Goal: Task Accomplishment & Management: Manage account settings

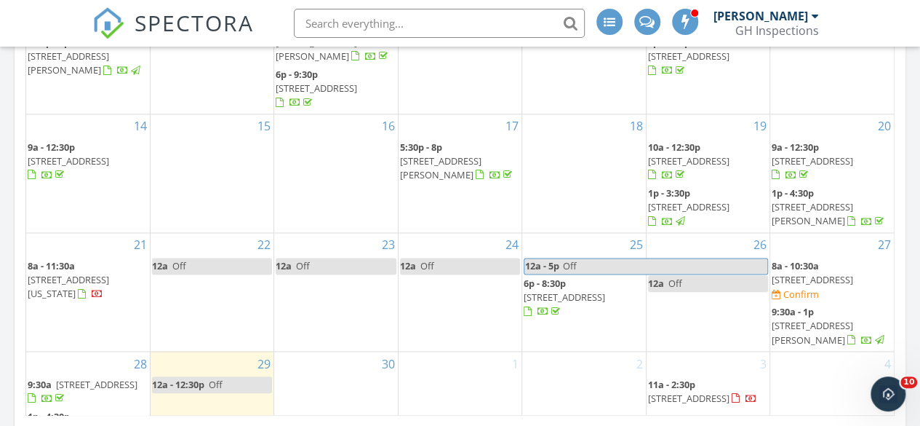
scroll to position [1091, 0]
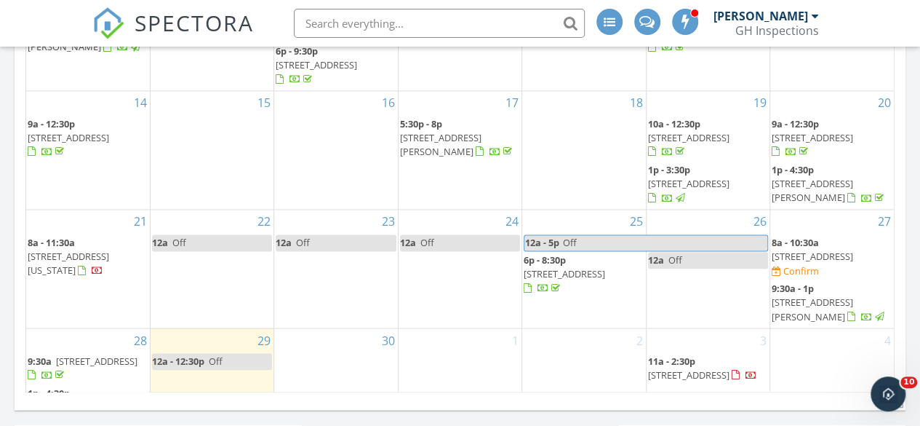
click at [853, 295] on span "[STREET_ADDRESS][PERSON_NAME]" at bounding box center [812, 308] width 81 height 27
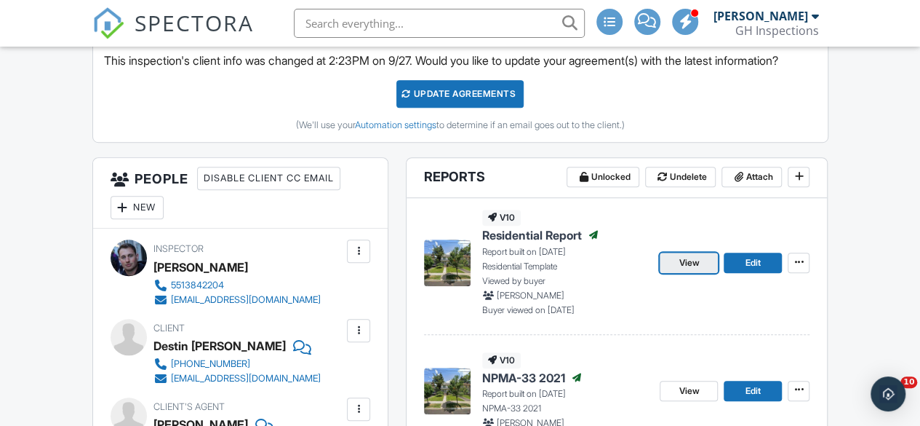
click at [675, 273] on link "View" at bounding box center [689, 262] width 58 height 20
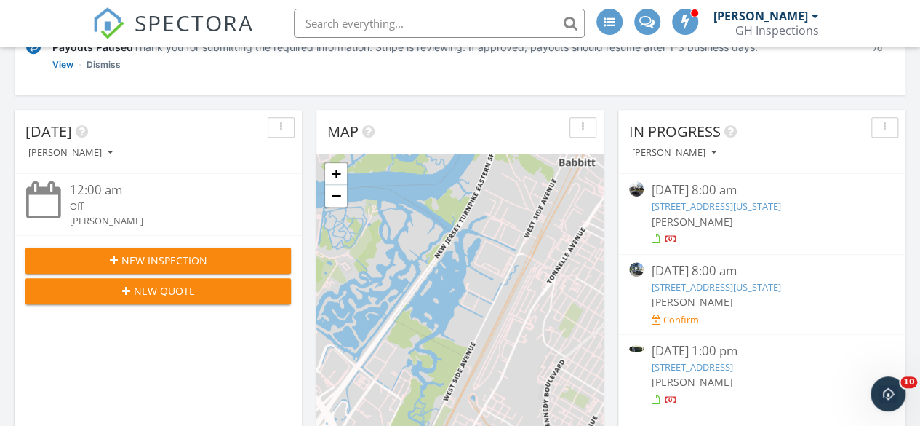
scroll to position [291, 0]
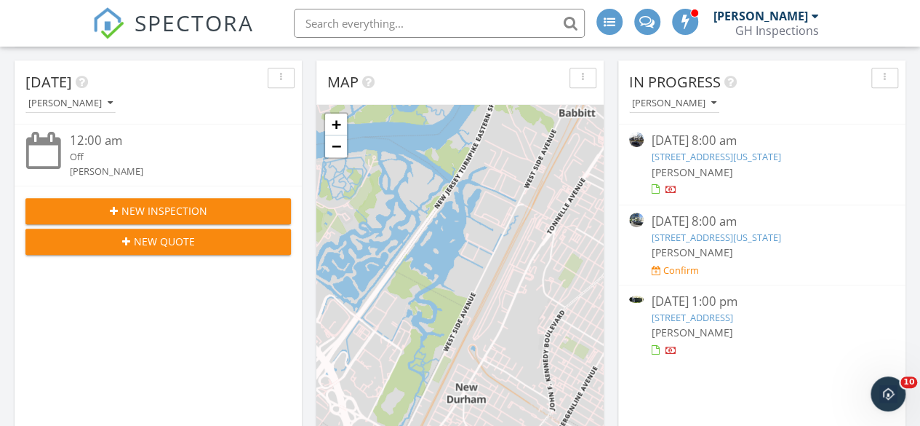
click at [733, 317] on link "[STREET_ADDRESS]" at bounding box center [691, 317] width 81 height 13
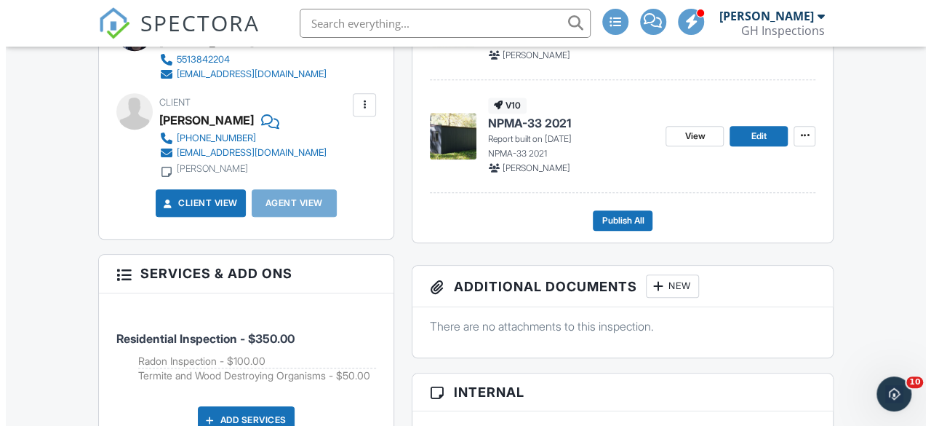
scroll to position [437, 0]
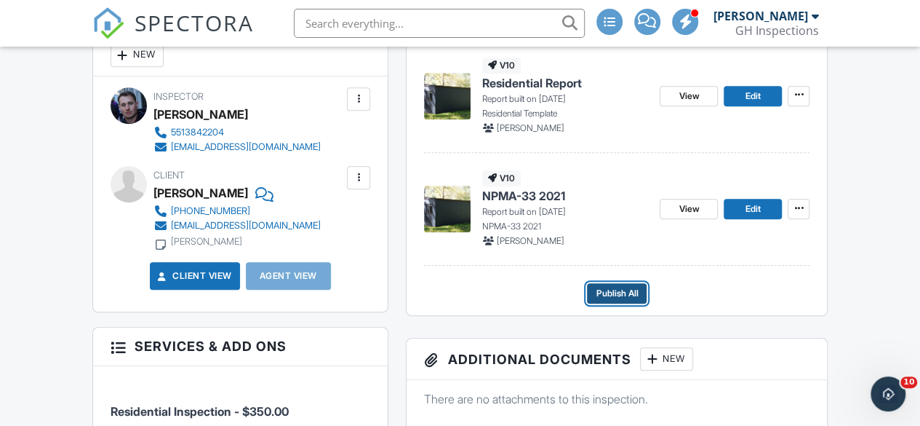
click at [627, 300] on span "Publish All" at bounding box center [617, 293] width 42 height 15
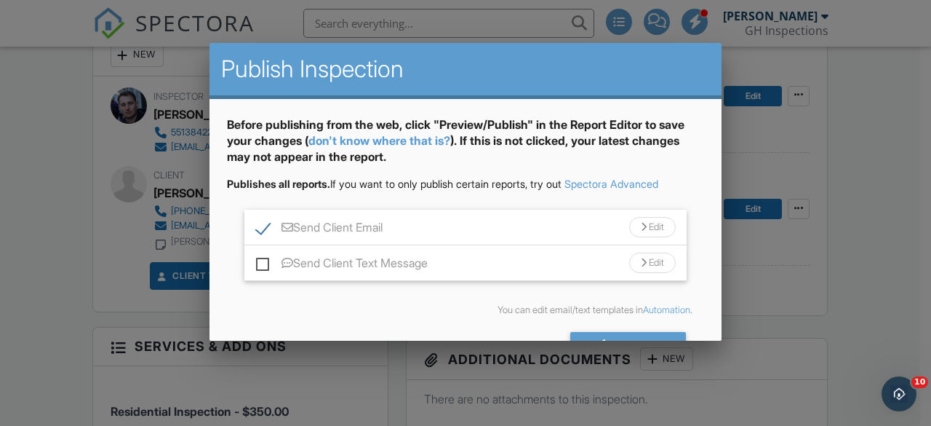
click at [256, 257] on label "Send Client Text Message" at bounding box center [342, 265] width 172 height 18
click at [256, 257] on input "Send Client Text Message" at bounding box center [260, 255] width 9 height 9
checkbox input "true"
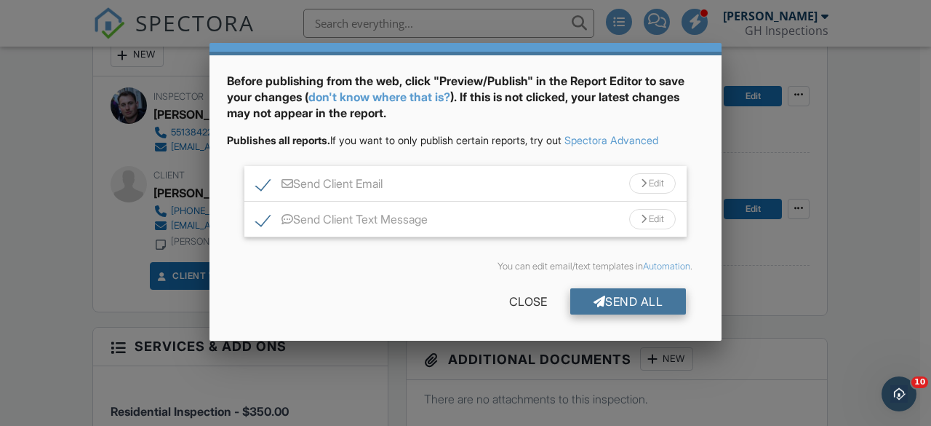
click at [611, 292] on div "Send All" at bounding box center [628, 301] width 116 height 26
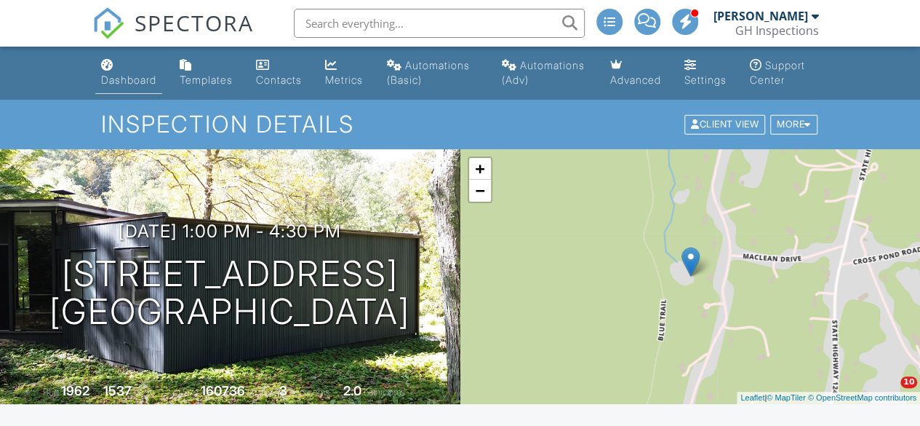
click at [128, 83] on div "Dashboard" at bounding box center [128, 79] width 55 height 12
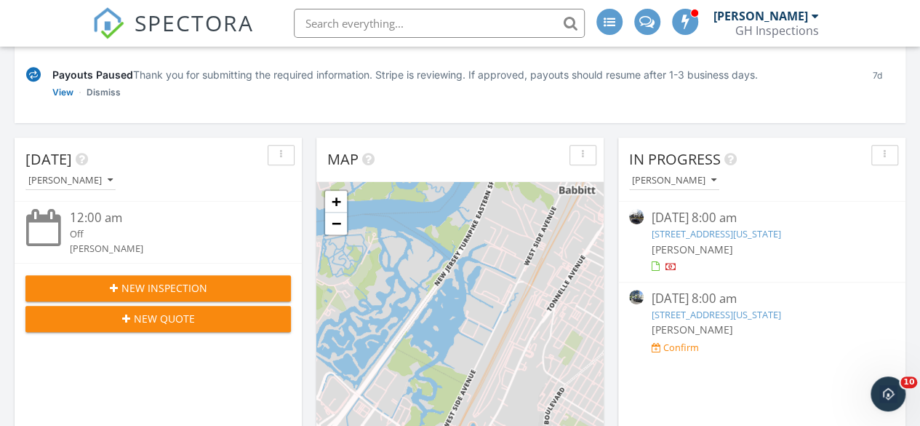
scroll to position [218, 0]
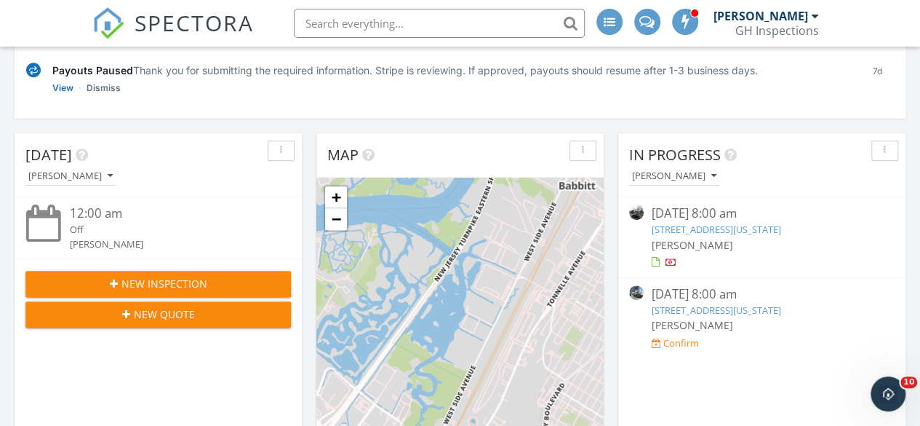
click at [781, 311] on link "[STREET_ADDRESS][US_STATE]" at bounding box center [716, 309] width 130 height 13
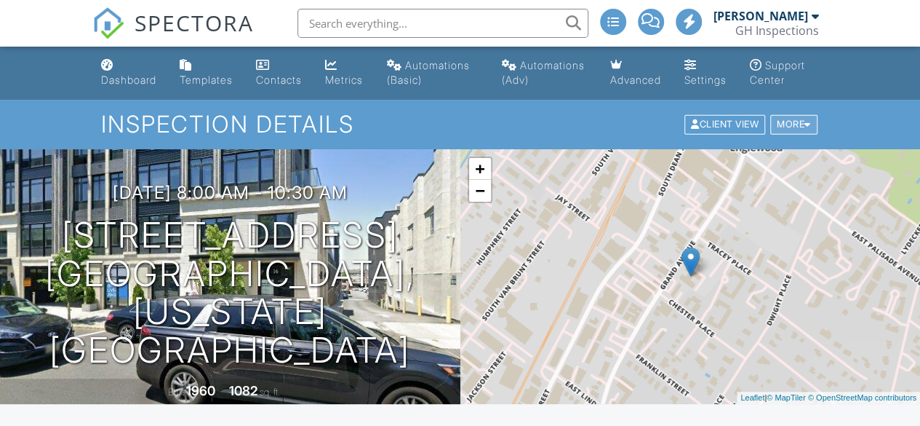
click at [806, 130] on div at bounding box center [808, 124] width 7 height 9
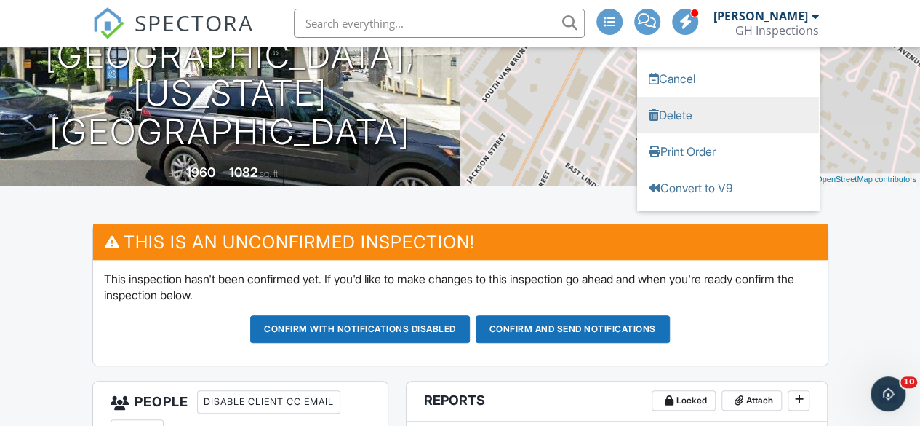
click at [694, 133] on link "Delete" at bounding box center [728, 115] width 182 height 36
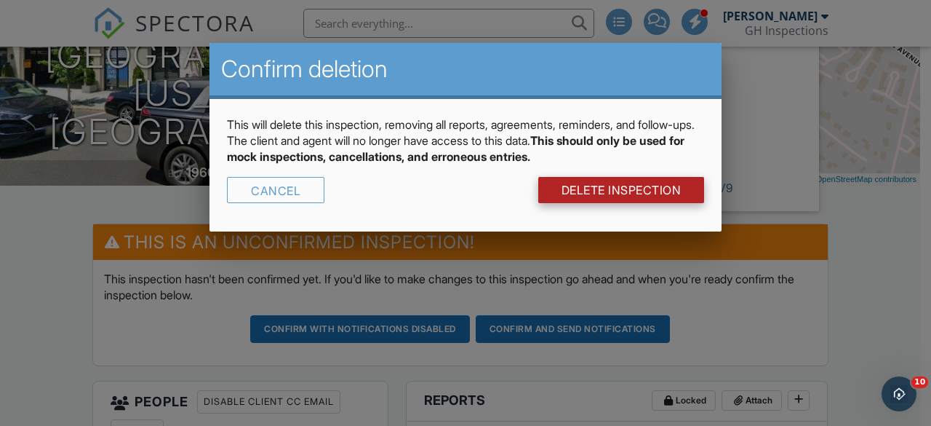
click at [669, 186] on link "DELETE Inspection" at bounding box center [621, 190] width 167 height 26
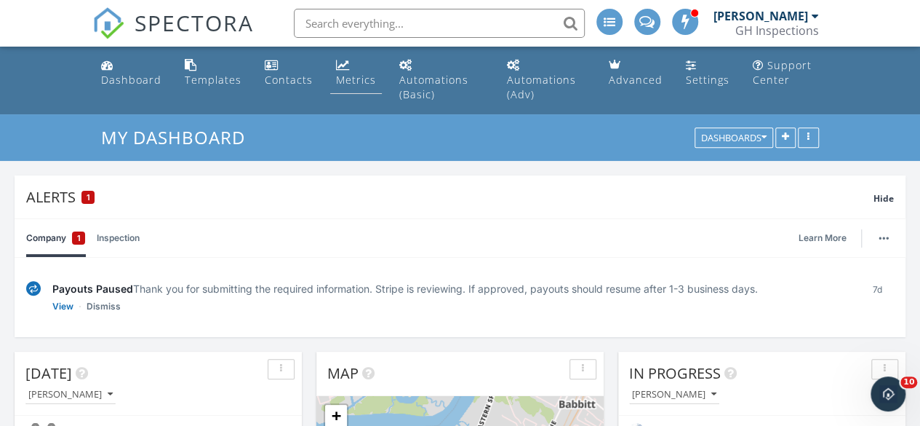
click at [352, 84] on div "Metrics" at bounding box center [356, 80] width 40 height 14
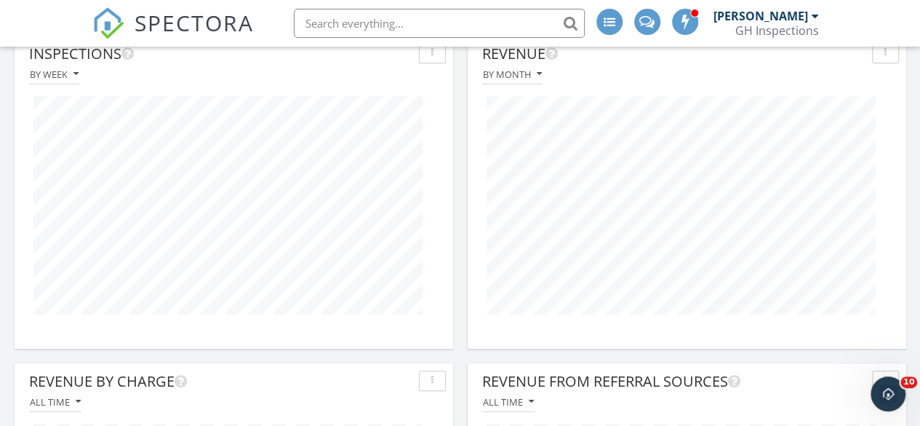
scroll to position [218, 0]
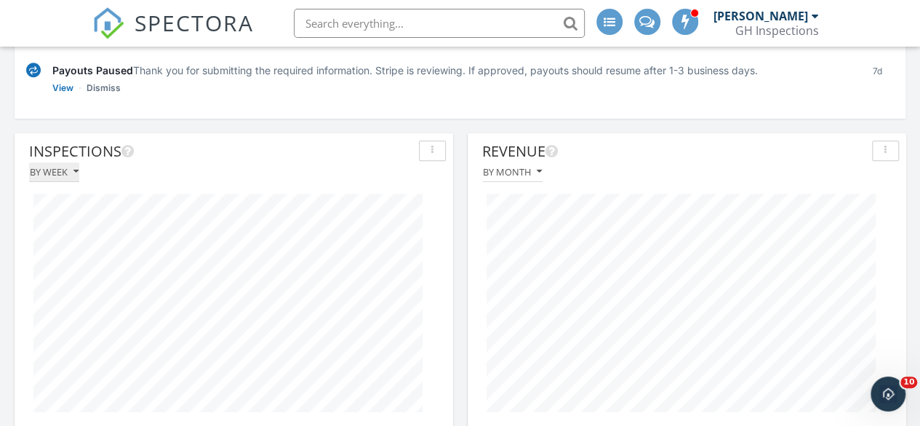
click at [78, 168] on icon "button" at bounding box center [75, 172] width 5 height 10
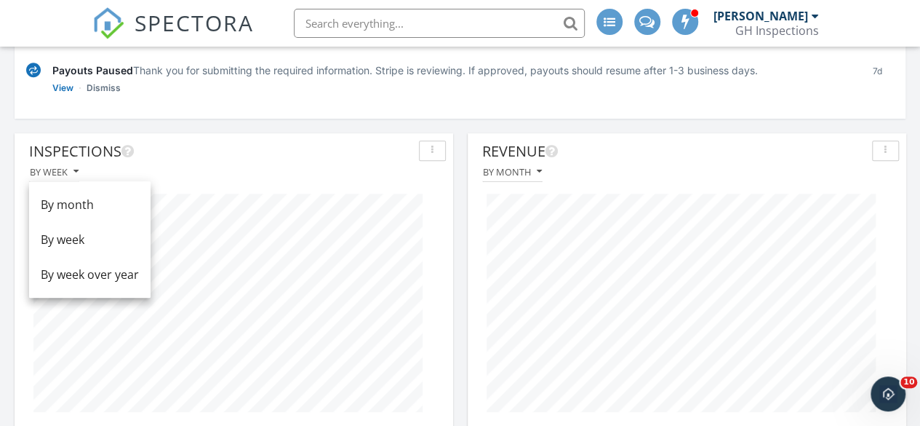
drag, startPoint x: 192, startPoint y: 165, endPoint x: 362, endPoint y: 164, distance: 170.3
click at [193, 165] on div "By week" at bounding box center [234, 172] width 424 height 20
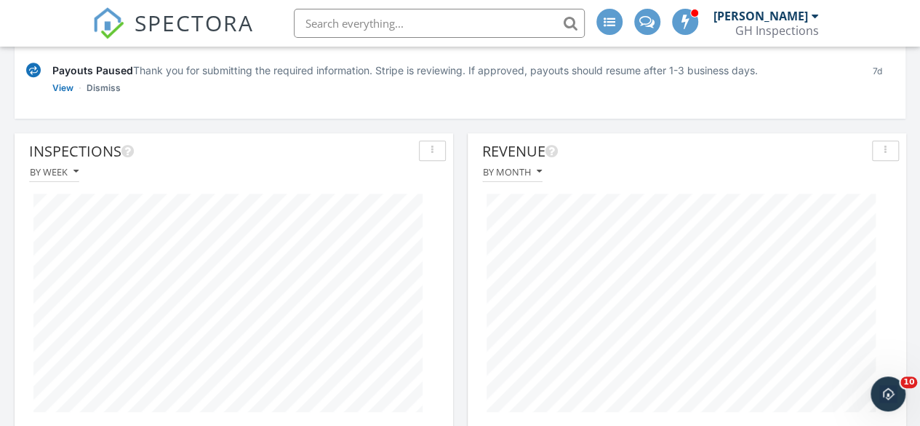
click at [434, 154] on div "button" at bounding box center [433, 151] width 14 height 10
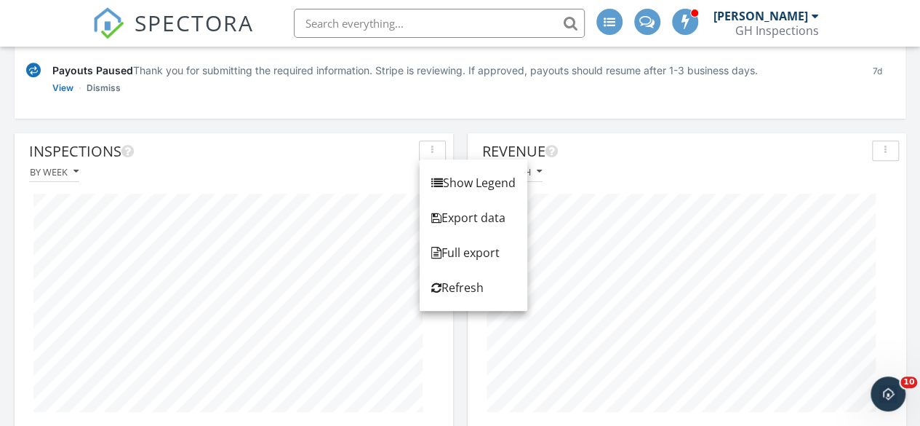
click at [320, 156] on div "Inspections" at bounding box center [221, 151] width 384 height 22
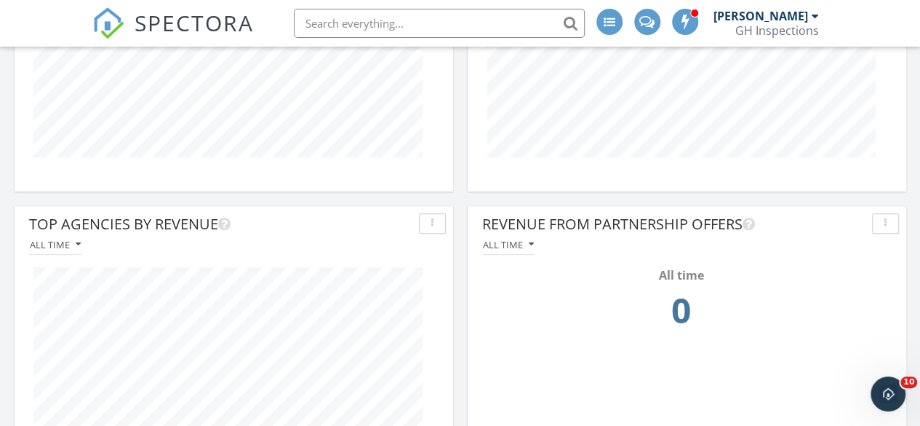
scroll to position [873, 0]
